Goal: Use online tool/utility: Utilize a website feature to perform a specific function

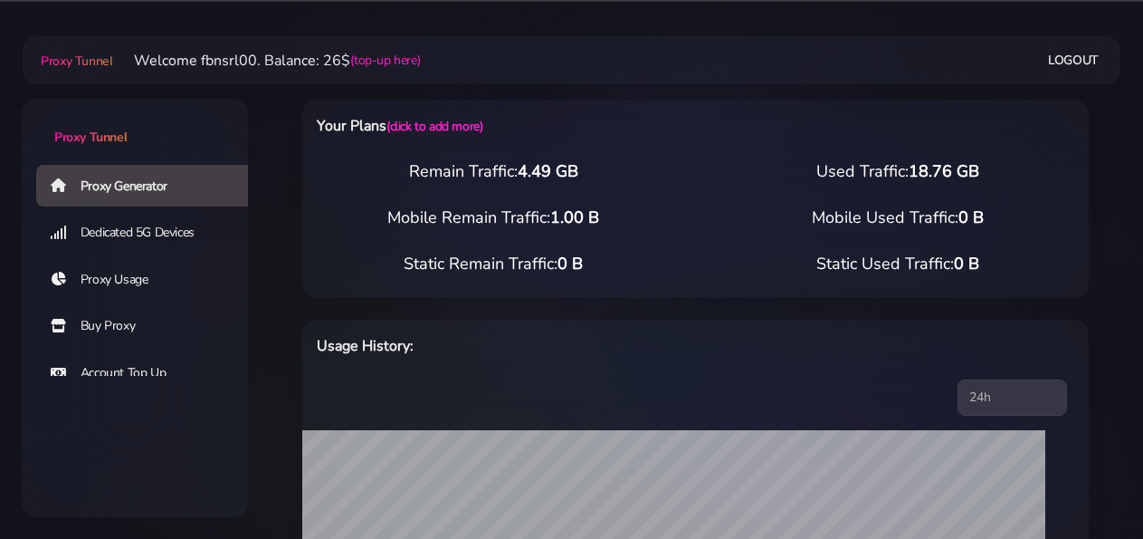
select select "static"
select select "IT"
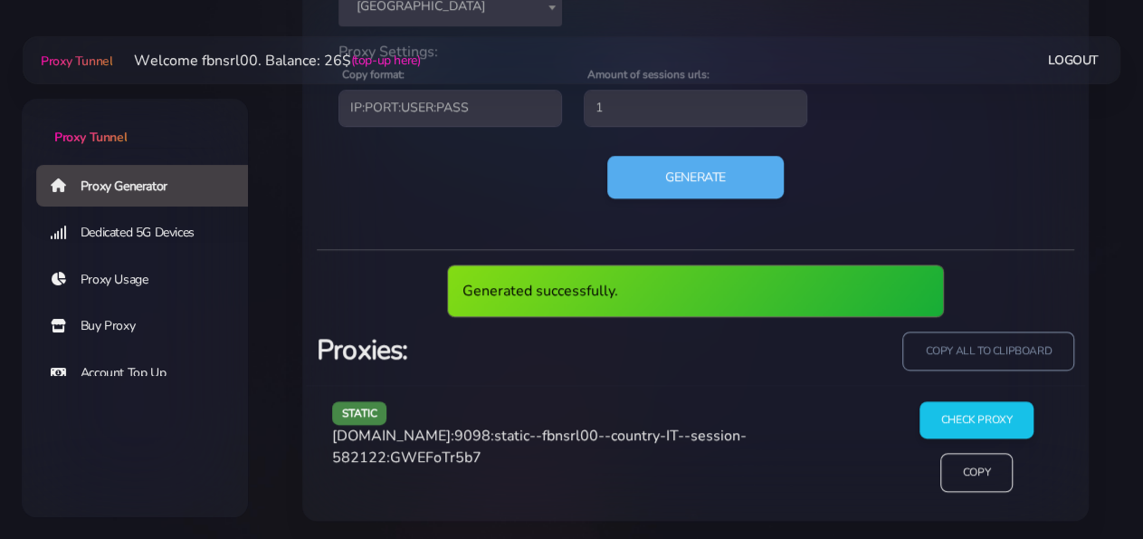
scroll to position [866, 0]
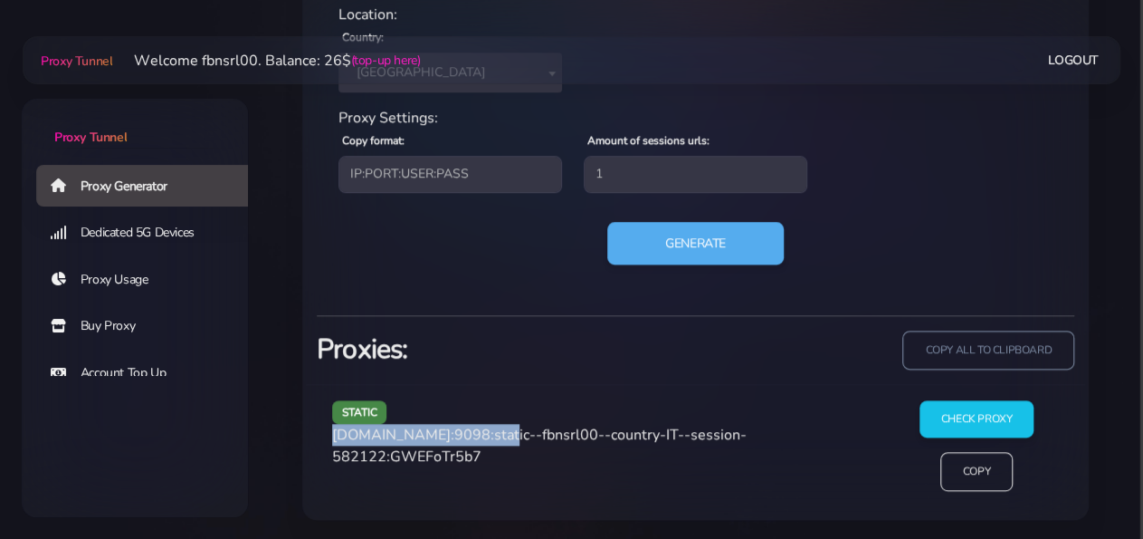
drag, startPoint x: 335, startPoint y: 437, endPoint x: 492, endPoint y: 436, distance: 156.6
click at [492, 436] on span "[DOMAIN_NAME]:9098:static--fbnsrl00--country-IT--session-582122:GWEFoTr5b7" at bounding box center [539, 446] width 415 height 42
copy span "[DOMAIN_NAME]:9098"
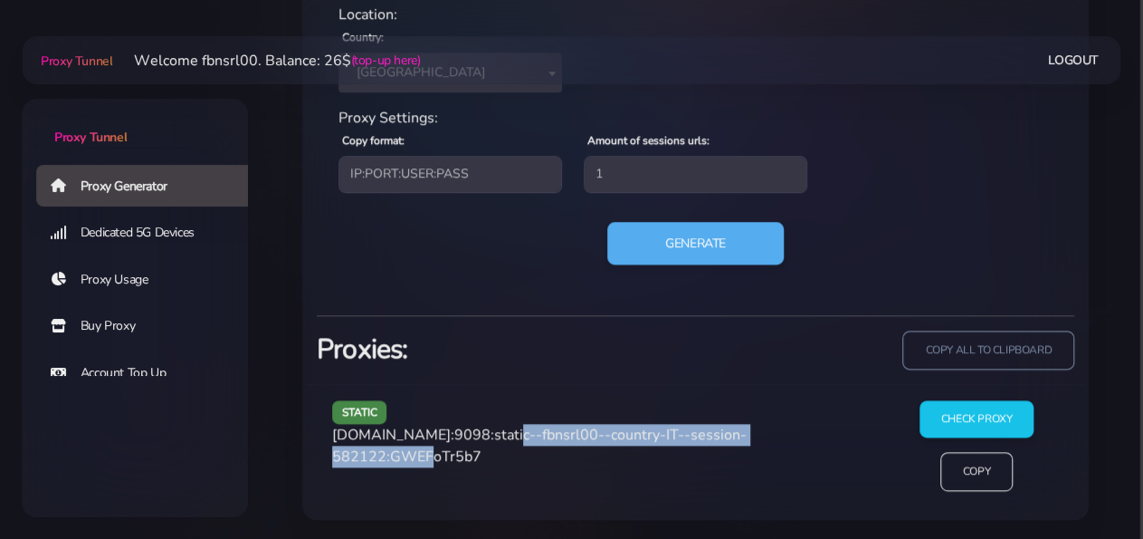
drag, startPoint x: 495, startPoint y: 431, endPoint x: 435, endPoint y: 462, distance: 68.0
click at [435, 462] on span "[DOMAIN_NAME]:9098:static--fbnsrl00--country-IT--session-582122:GWEFoTr5b7" at bounding box center [539, 446] width 415 height 42
copy span "static--fbnsrl00--country-IT--session-582122"
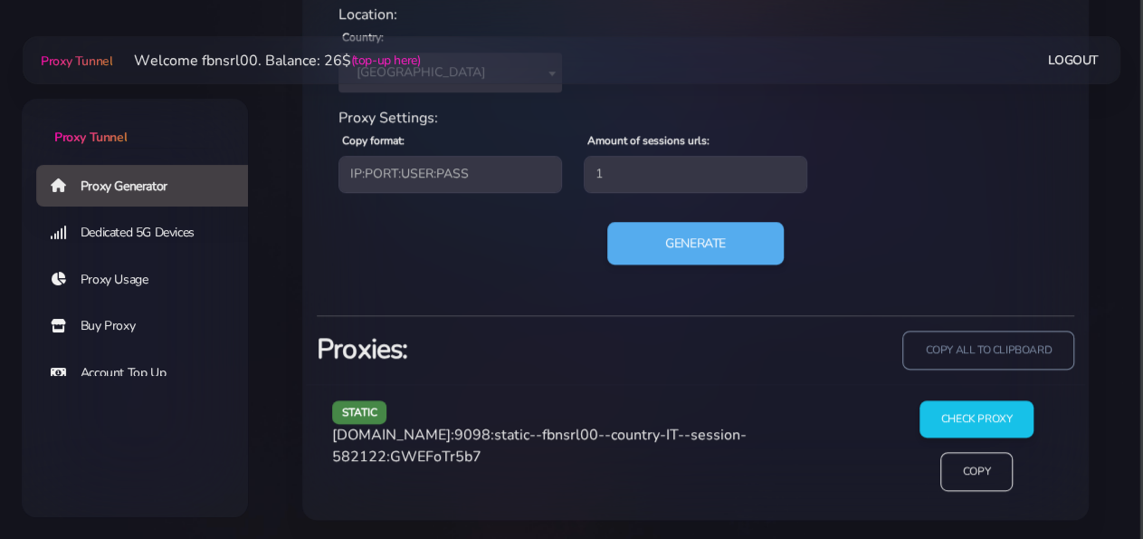
click at [490, 452] on span "[DOMAIN_NAME]:9098:static--fbnsrl00--country-IT--session-582122:GWEFoTr5b7" at bounding box center [539, 446] width 415 height 42
copy span "GWEFoTr5b7"
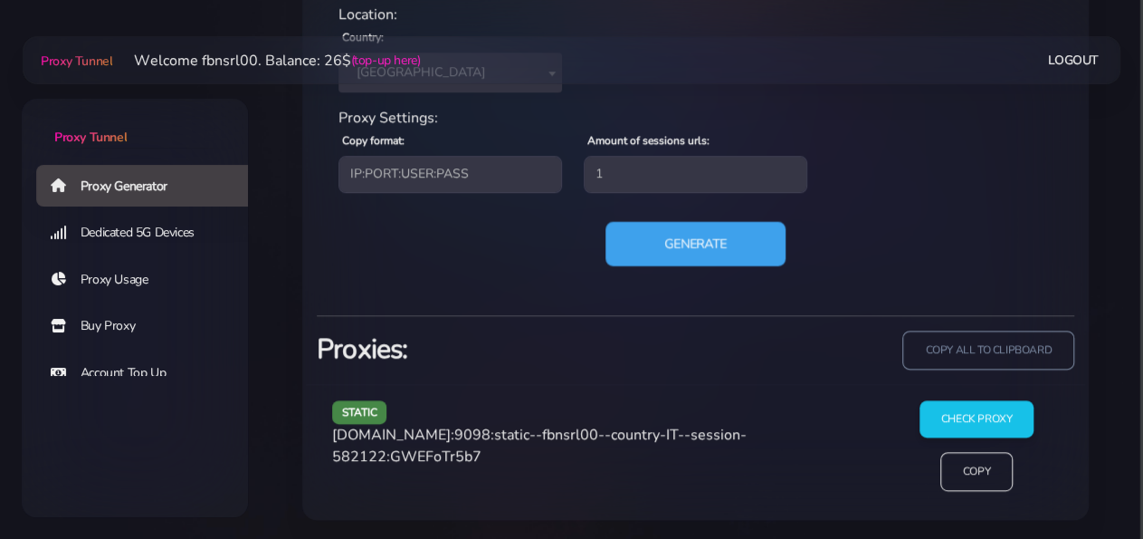
click at [675, 250] on button "Generate" at bounding box center [696, 243] width 180 height 44
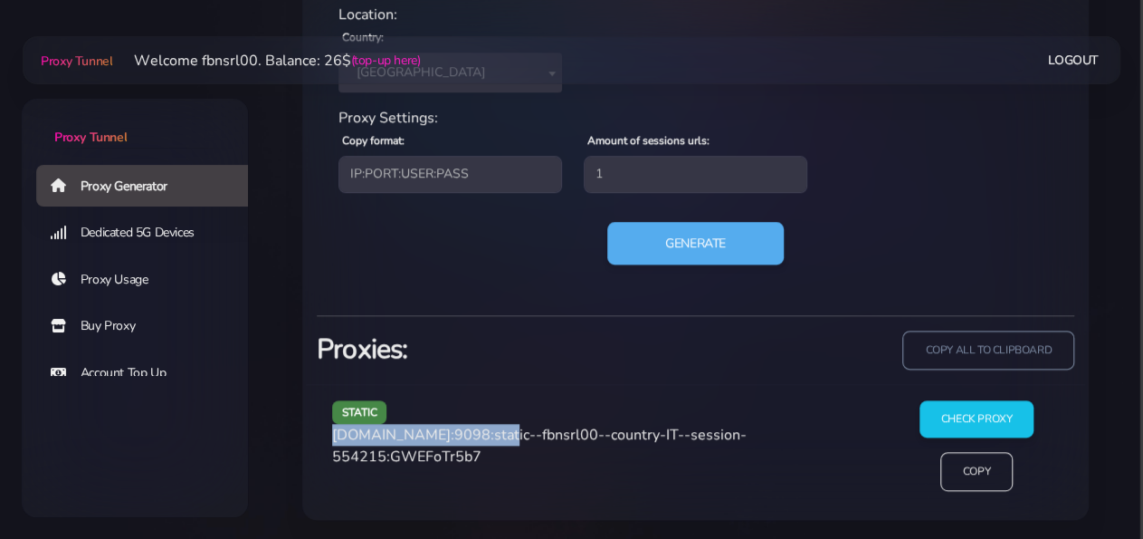
drag, startPoint x: 333, startPoint y: 435, endPoint x: 488, endPoint y: 428, distance: 154.9
click at [488, 428] on span "[DOMAIN_NAME]:9098:static--fbnsrl00--country-IT--session-554215:GWEFoTr5b7" at bounding box center [539, 446] width 415 height 42
copy span "[DOMAIN_NAME]:9098"
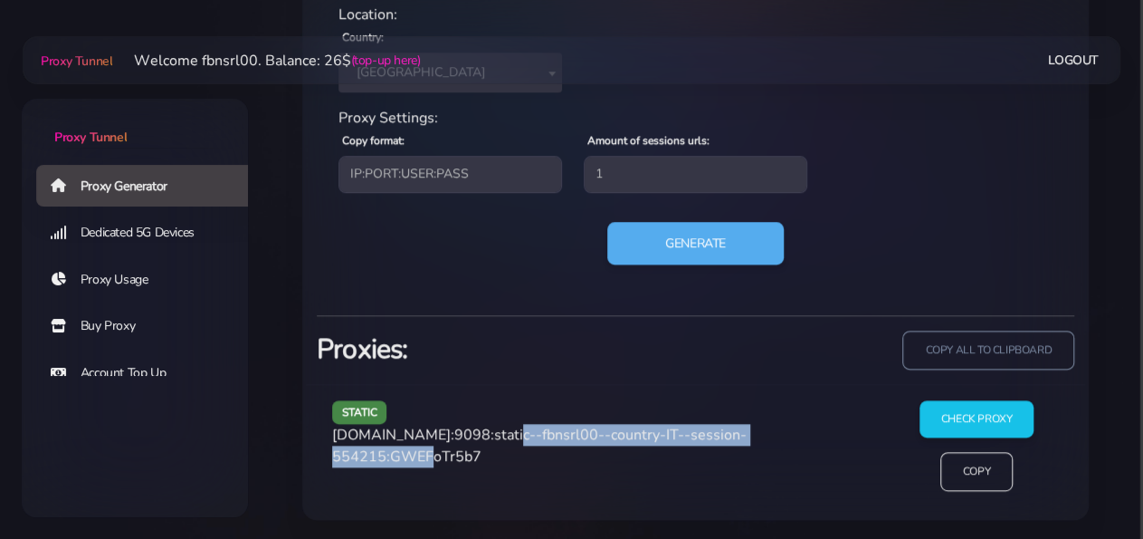
drag, startPoint x: 493, startPoint y: 432, endPoint x: 438, endPoint y: 462, distance: 62.8
click at [438, 462] on span "[DOMAIN_NAME]:9098:static--fbnsrl00--country-IT--session-554215:GWEFoTr5b7" at bounding box center [539, 446] width 415 height 42
copy span "static--fbnsrl00--country-IT--session-554215"
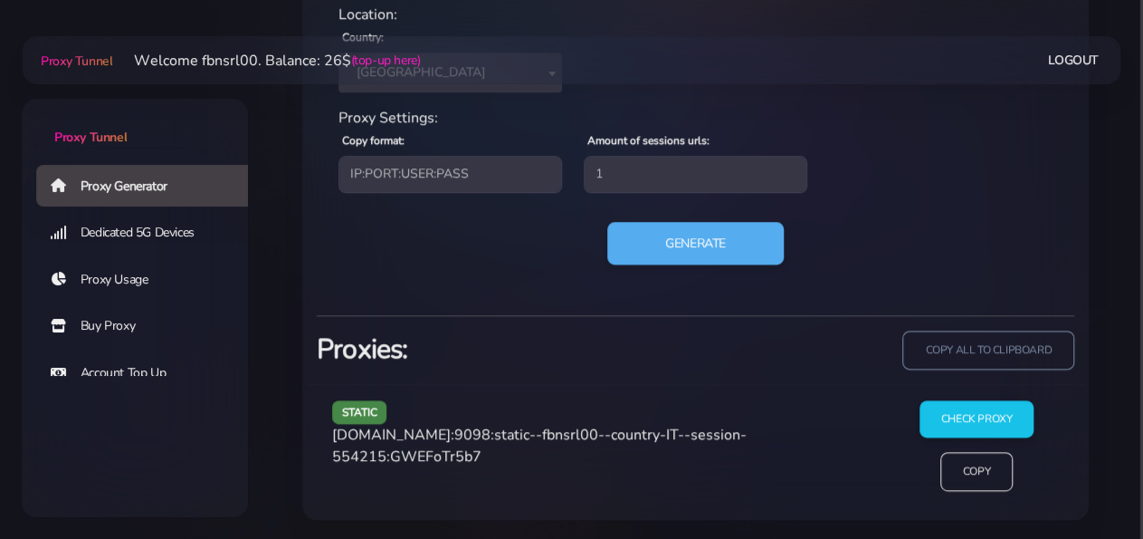
click at [508, 450] on span "[DOMAIN_NAME]:9098:static--fbnsrl00--country-IT--session-554215:GWEFoTr5b7" at bounding box center [539, 446] width 415 height 42
copy span "GWEFoTr5b7"
